Goal: Task Accomplishment & Management: Use online tool/utility

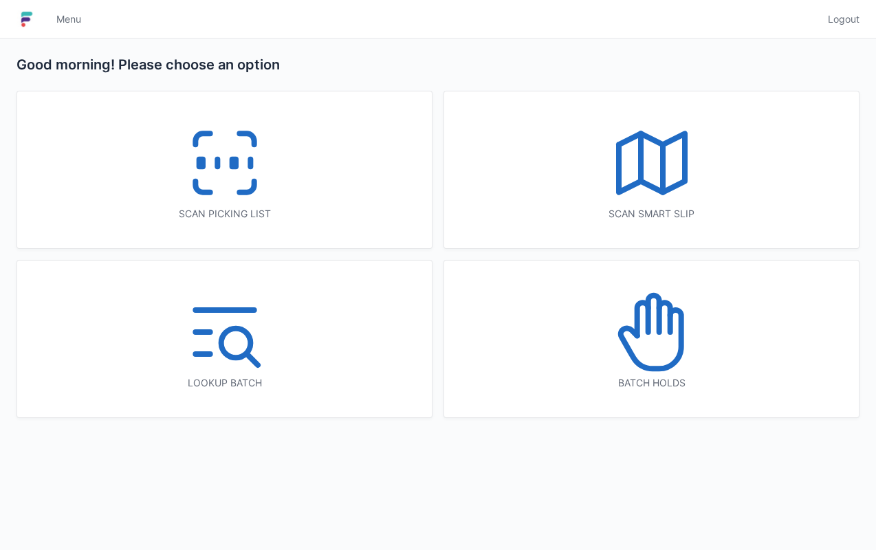
click at [319, 193] on div "Scan picking list" at bounding box center [224, 169] width 415 height 157
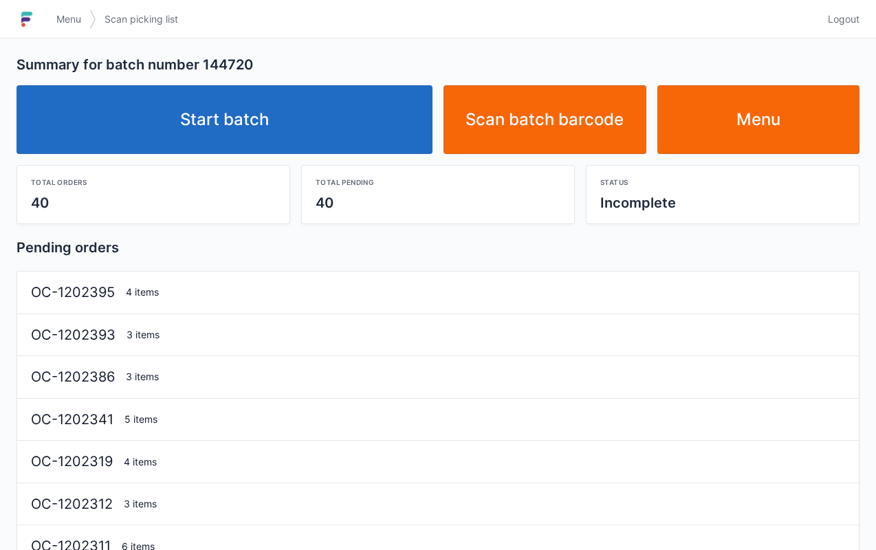
click at [352, 152] on link "Start batch" at bounding box center [225, 119] width 416 height 69
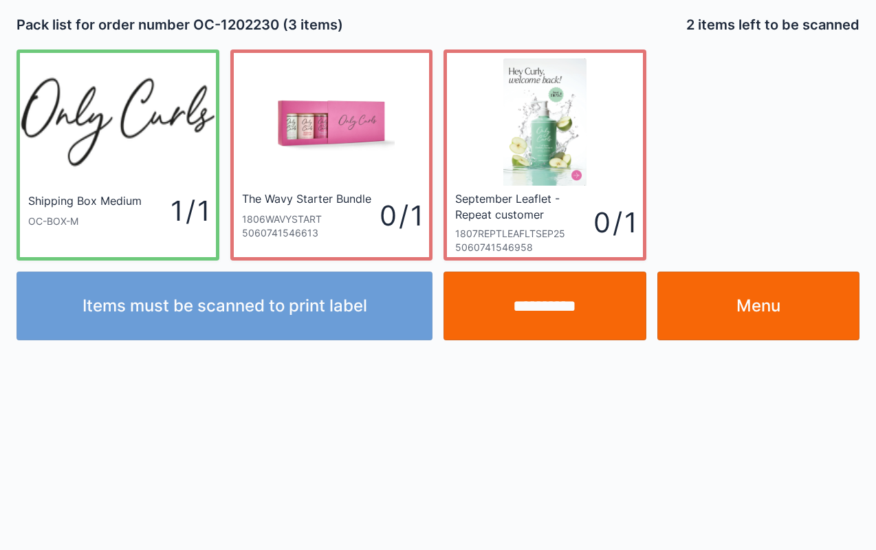
click at [761, 291] on link "Menu" at bounding box center [759, 306] width 203 height 69
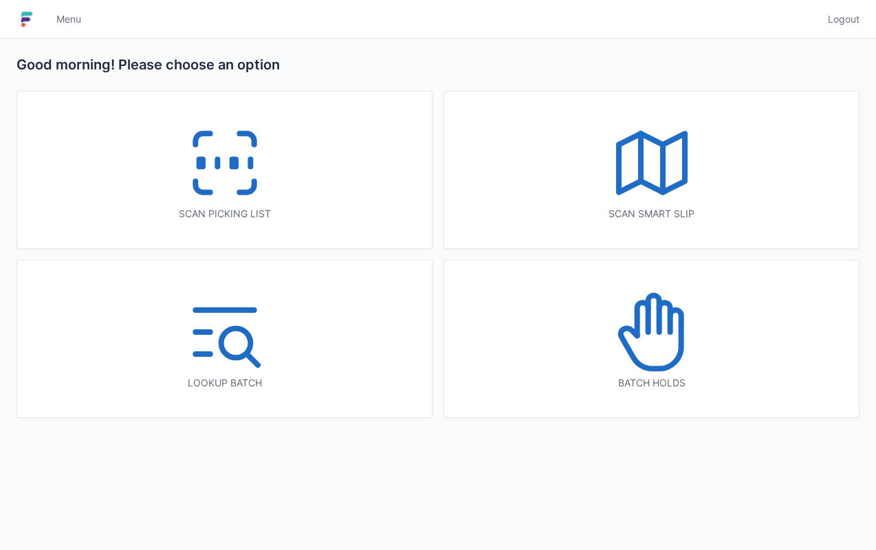
click at [268, 182] on icon at bounding box center [225, 163] width 88 height 88
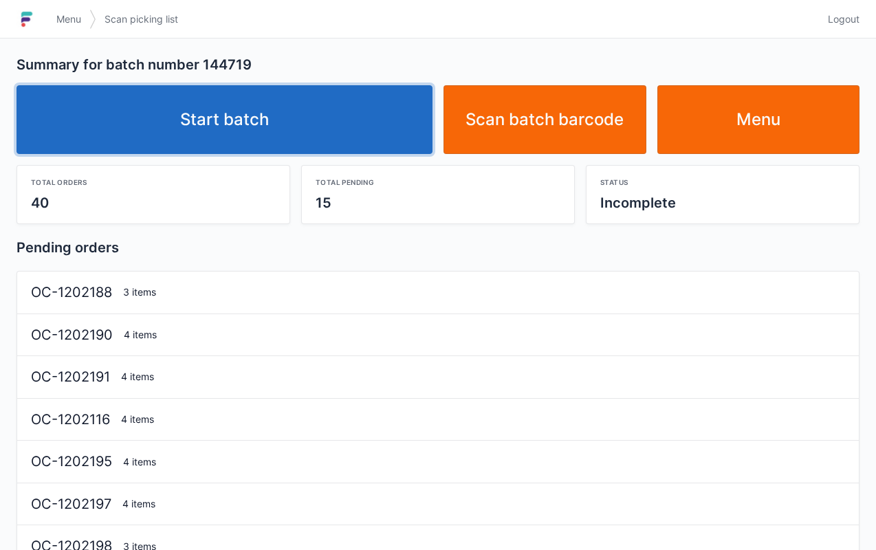
click at [323, 91] on link "Start batch" at bounding box center [225, 119] width 416 height 69
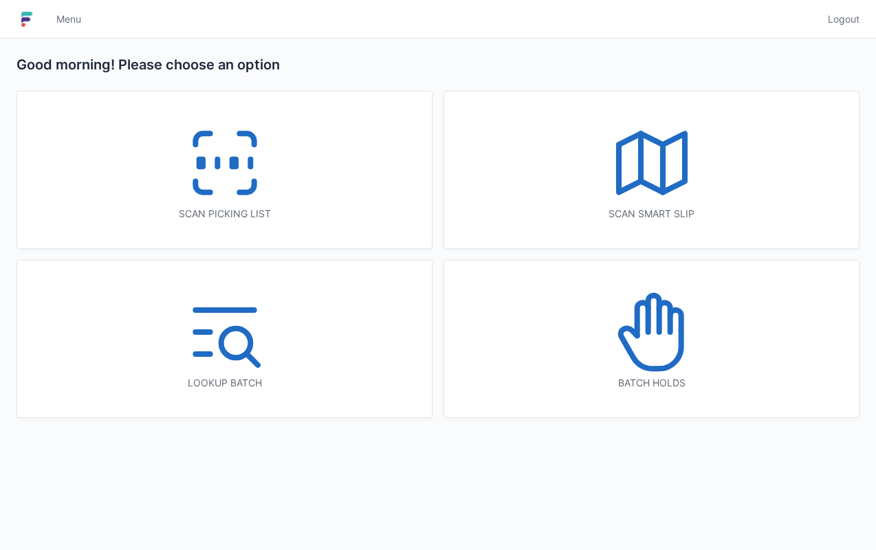
click at [182, 168] on icon at bounding box center [225, 163] width 88 height 88
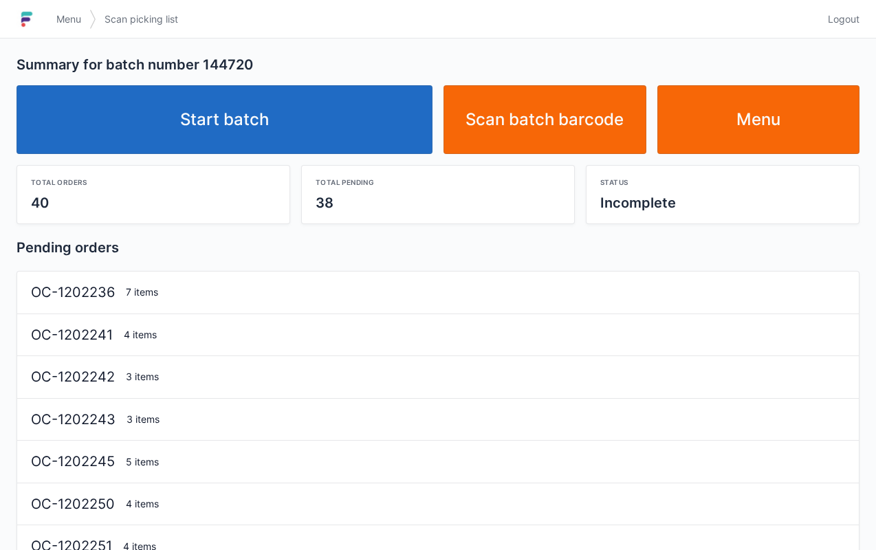
click at [200, 107] on link "Start batch" at bounding box center [225, 119] width 416 height 69
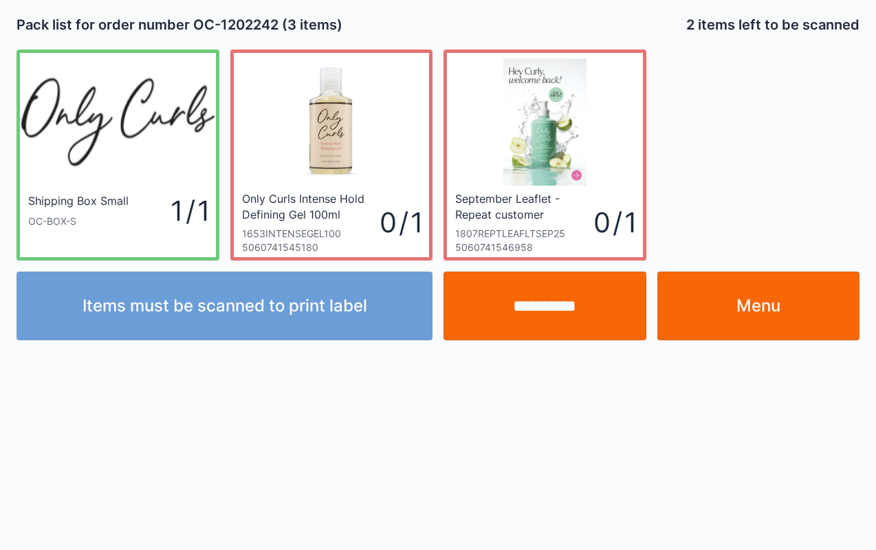
click at [0, 456] on div "**********" at bounding box center [438, 275] width 876 height 550
click at [1, 161] on div "Shipping Box Small OC-BOX-S 1 / 1 Only Curls Intense Hold Defining Gel 100ml 16…" at bounding box center [438, 150] width 876 height 222
